Goal: Task Accomplishment & Management: Use online tool/utility

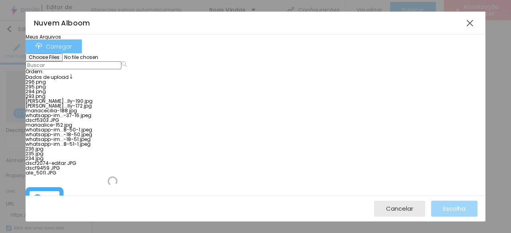
click at [72, 46] on font "Carregar" at bounding box center [59, 47] width 26 height 8
click at [72, 47] on div "Carregar" at bounding box center [53, 47] width 36 height 8
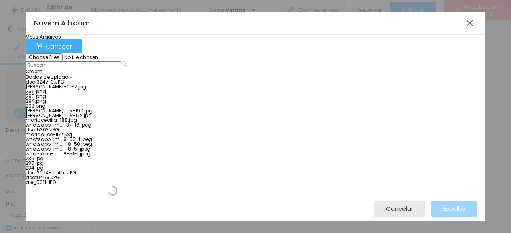
click at [67, 80] on div at bounding box center [113, 80] width 174 height 0
click at [455, 209] on font "Escolha" at bounding box center [454, 209] width 22 height 8
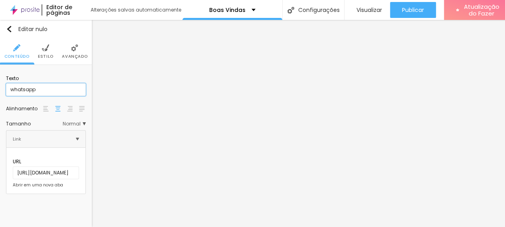
click at [41, 91] on input "whatsapp" at bounding box center [46, 89] width 80 height 13
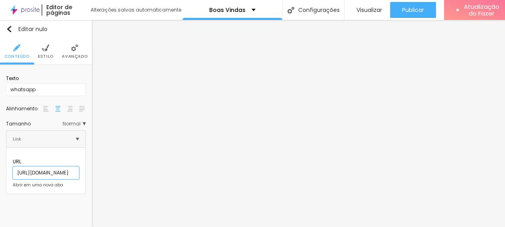
scroll to position [0, 32]
paste input "5522998295160"
type input "https://wa.me/5522998295160"
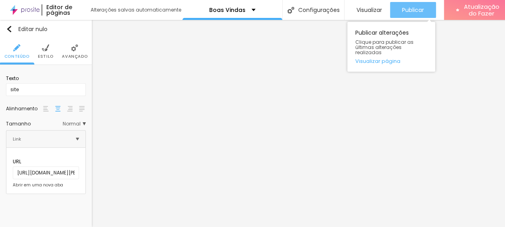
click at [402, 9] on font "Publicar" at bounding box center [413, 10] width 22 height 8
click at [415, 12] on font "Publicar" at bounding box center [413, 10] width 22 height 8
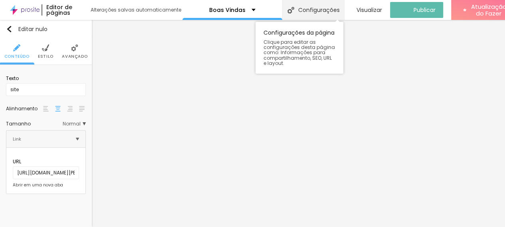
click at [316, 10] on font "Configurações" at bounding box center [318, 10] width 41 height 8
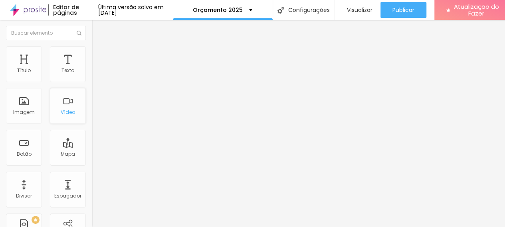
click at [51, 113] on div "Vídeo" at bounding box center [68, 106] width 36 height 36
click at [92, 75] on input "[URL][DOMAIN_NAME]" at bounding box center [140, 71] width 96 height 8
drag, startPoint x: 83, startPoint y: 88, endPoint x: 0, endPoint y: 90, distance: 82.6
click at [92, 90] on div "URL do vídeo [URL][DOMAIN_NAME] Alinhamento Proporção 16:9 de largura Ultrawide…" at bounding box center [138, 108] width 92 height 93
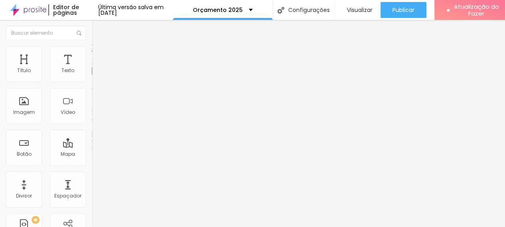
click at [92, 90] on div "URL do vídeo [URL][DOMAIN_NAME] Alinhamento Proporção 16:9 de largura Ultrawide…" at bounding box center [138, 108] width 92 height 93
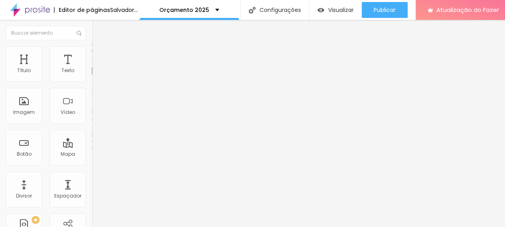
paste input "[URL][DOMAIN_NAME]"
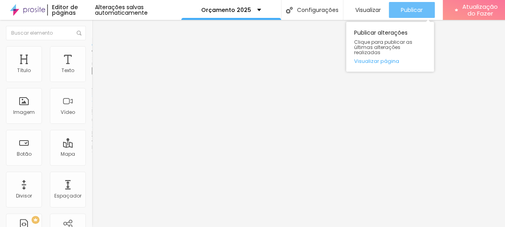
type input "[URL][DOMAIN_NAME]"
click at [408, 12] on font "Publicar" at bounding box center [411, 10] width 22 height 8
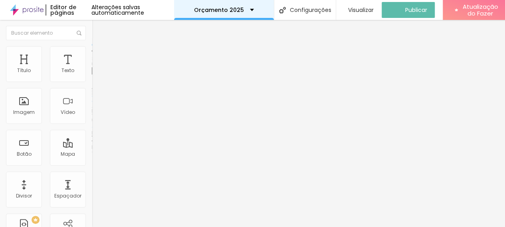
click at [219, 10] on font "Orçamento 2025" at bounding box center [219, 10] width 50 height 8
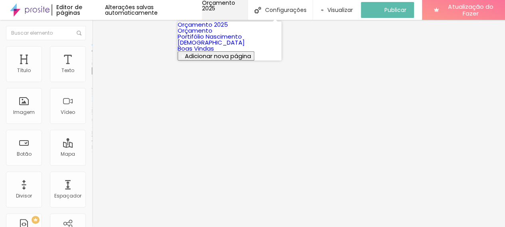
click at [219, 10] on font "Orçamento 2025" at bounding box center [218, 6] width 33 height 14
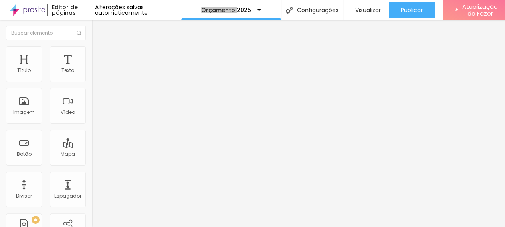
scroll to position [6, 0]
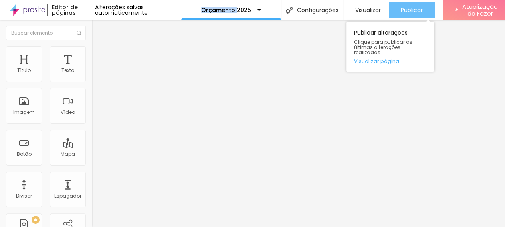
click at [400, 8] on button "Publicar" at bounding box center [411, 10] width 46 height 16
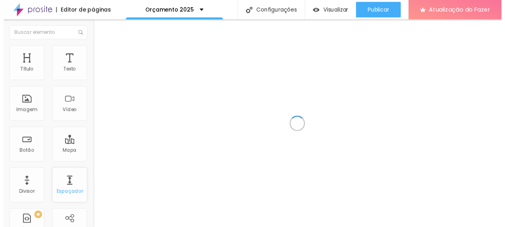
scroll to position [199, 0]
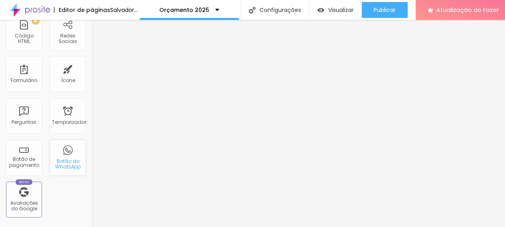
click at [65, 164] on font "Botão do WhatsApp" at bounding box center [68, 164] width 26 height 12
click at [62, 162] on font "Botão do WhatsApp" at bounding box center [68, 164] width 26 height 12
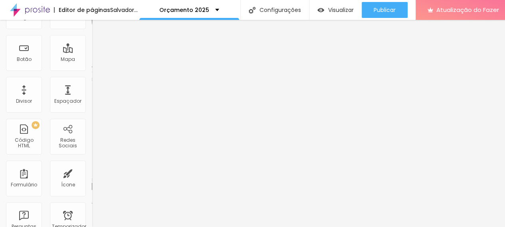
scroll to position [0, 0]
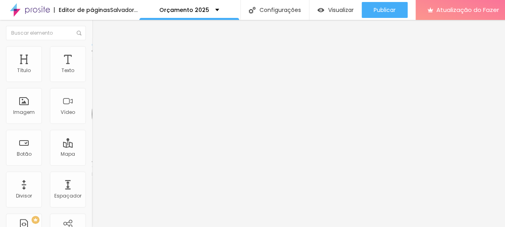
click at [92, 160] on font "WhatsApp" at bounding box center [105, 163] width 26 height 7
click at [92, 161] on div "WhatsApp" at bounding box center [138, 163] width 92 height 5
click at [92, 160] on font "WhatsApp" at bounding box center [105, 163] width 26 height 7
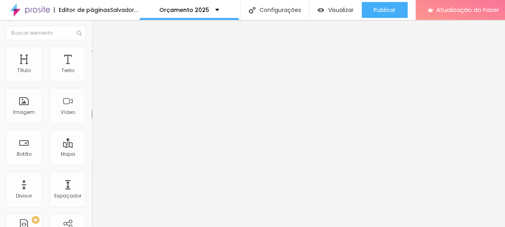
click at [92, 160] on font "WhatsApp" at bounding box center [105, 163] width 26 height 7
click at [92, 161] on div "WhatsApp" at bounding box center [138, 163] width 92 height 5
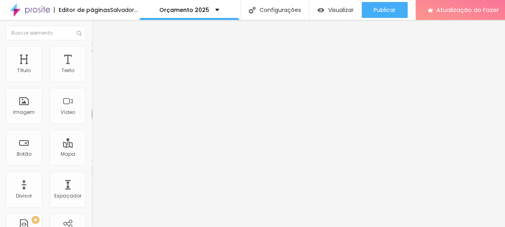
click at [92, 161] on div "WhatsApp" at bounding box center [138, 163] width 92 height 5
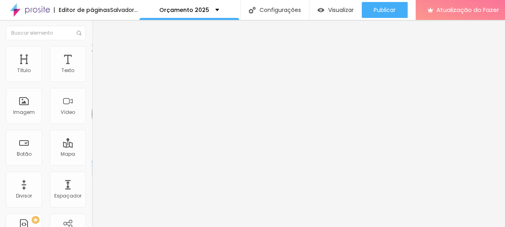
click at [92, 161] on div "WhatsApp" at bounding box center [138, 163] width 92 height 5
click at [92, 160] on font "WhatsApp" at bounding box center [105, 163] width 26 height 7
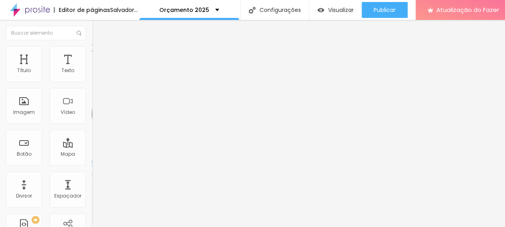
click at [92, 160] on font "WhatsApp" at bounding box center [105, 163] width 26 height 7
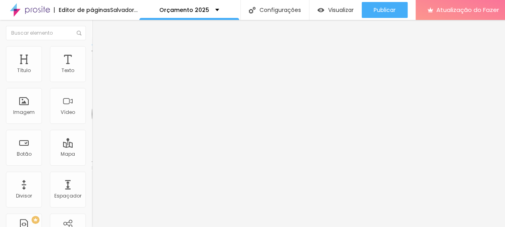
drag, startPoint x: 14, startPoint y: 122, endPoint x: 84, endPoint y: 123, distance: 69.8
click at [92, 166] on div "Rede social WhatsApp Endereço URL https://api.whatsapp.com/message/JY4J6DTMN46C…" at bounding box center [138, 229] width 92 height 127
paste input "https://wa.me/5522998295160."
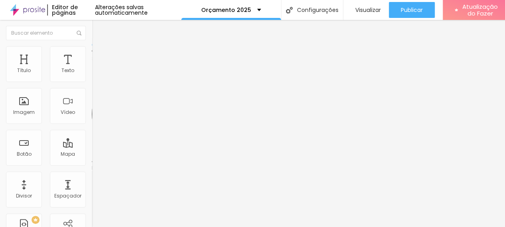
scroll to position [0, 12]
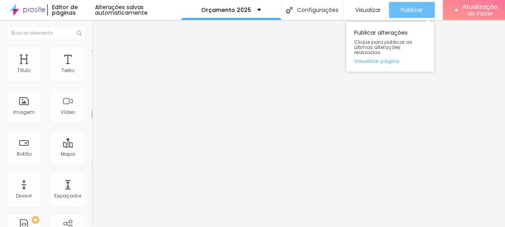
type input "https://wa.me/5522998295160"
click at [404, 6] on font "Publicar" at bounding box center [411, 10] width 22 height 8
